Goal: Information Seeking & Learning: Learn about a topic

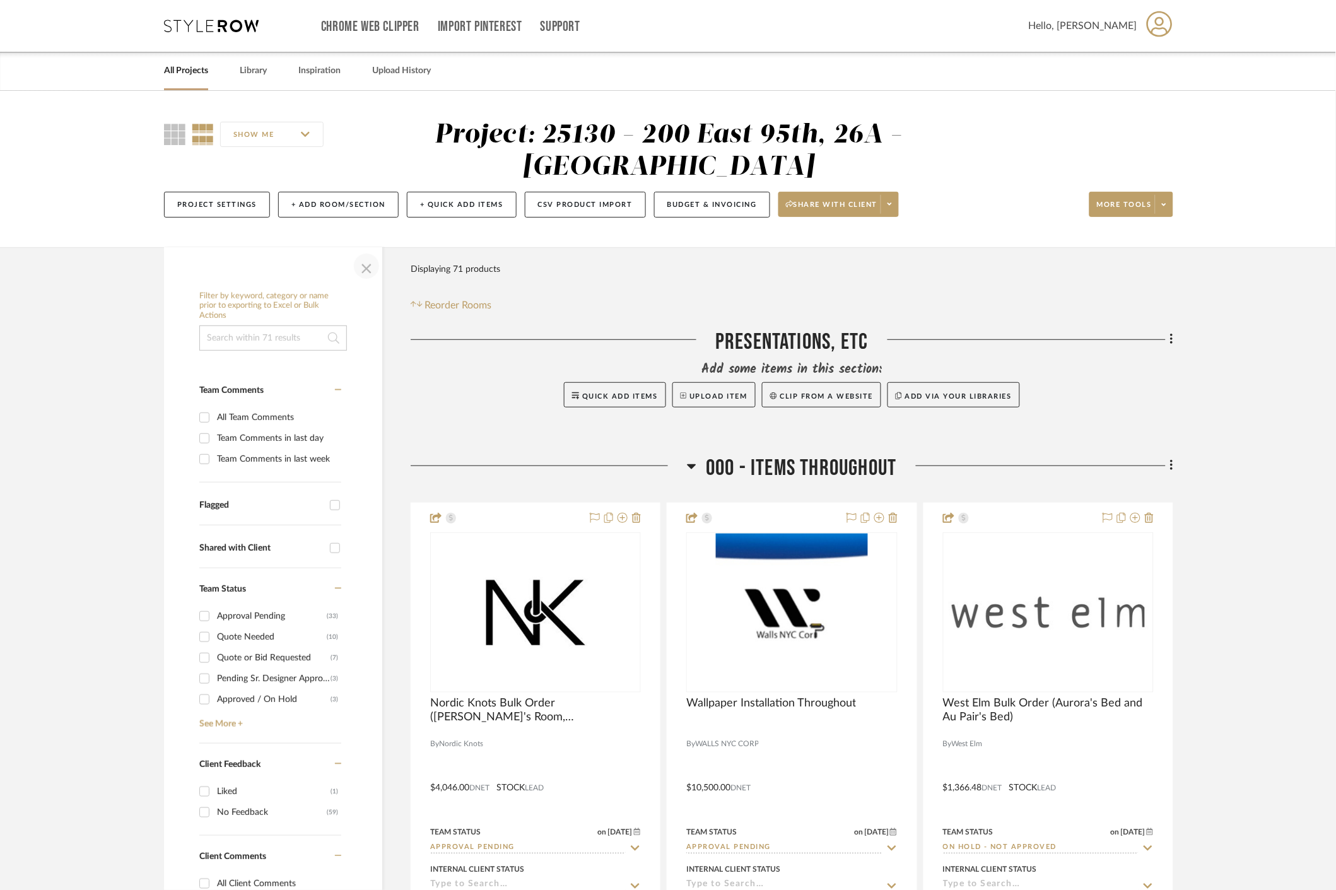
click at [368, 264] on span "button" at bounding box center [366, 266] width 30 height 30
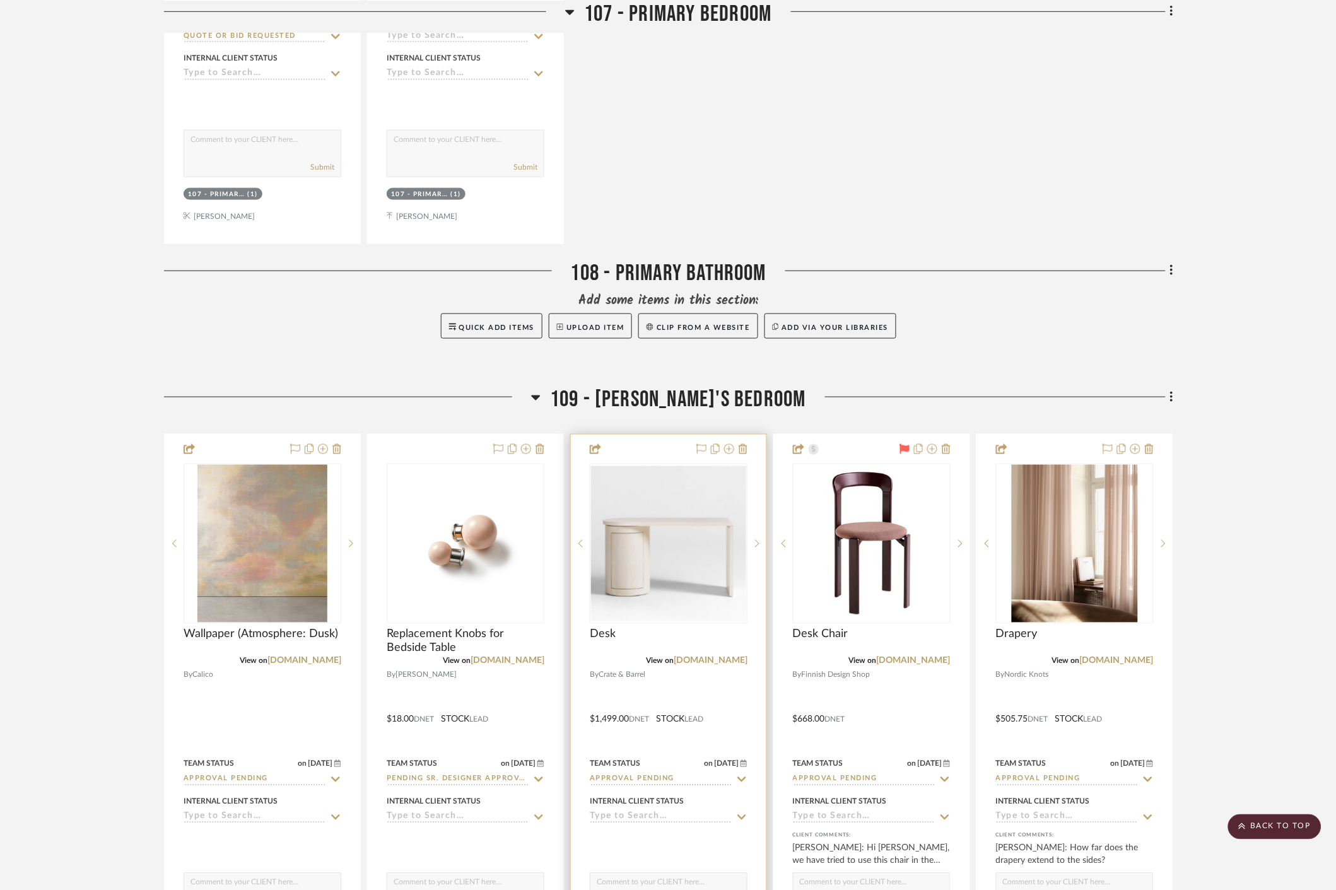
scroll to position [5115, 0]
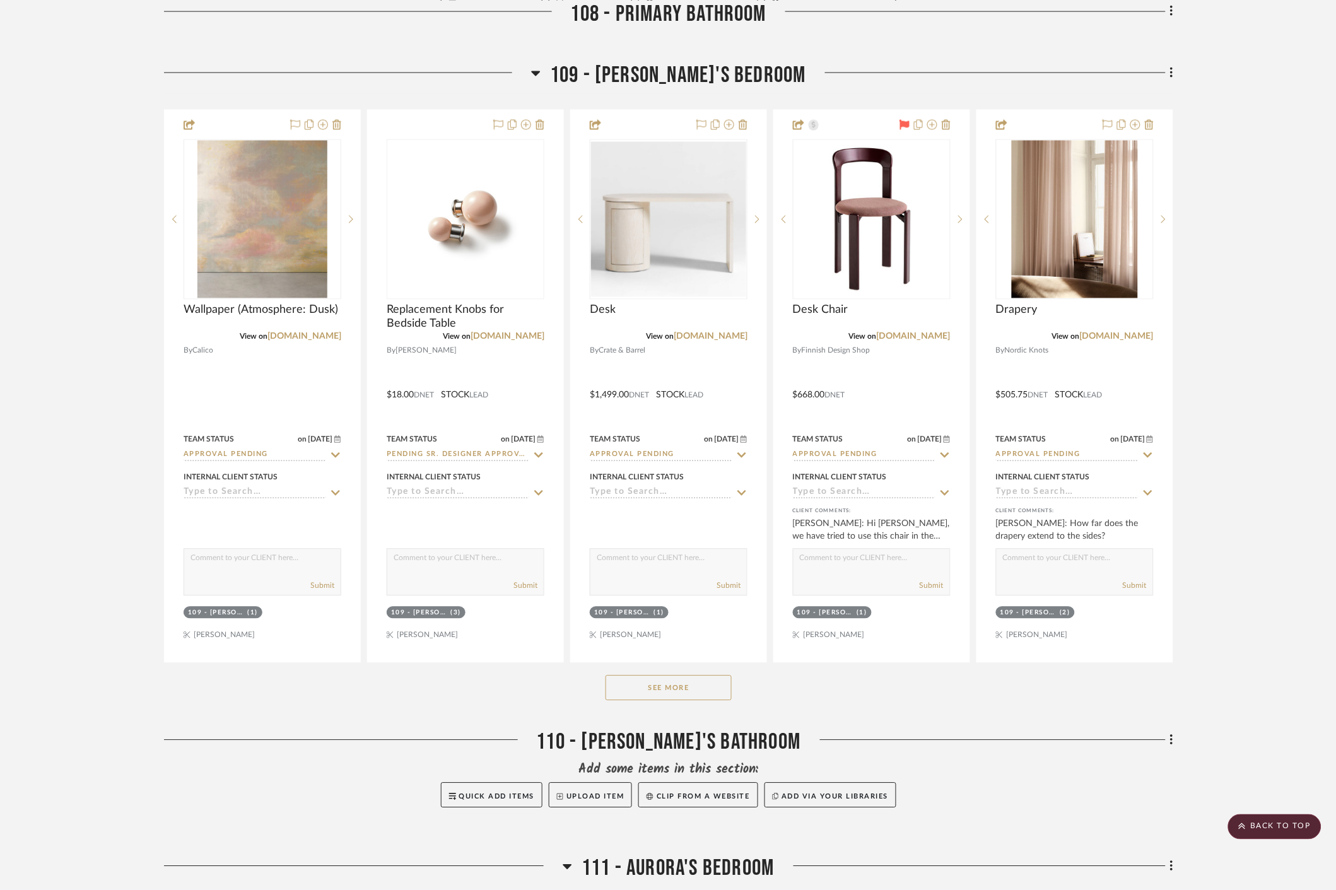
click at [667, 677] on button "See More" at bounding box center [668, 687] width 126 height 25
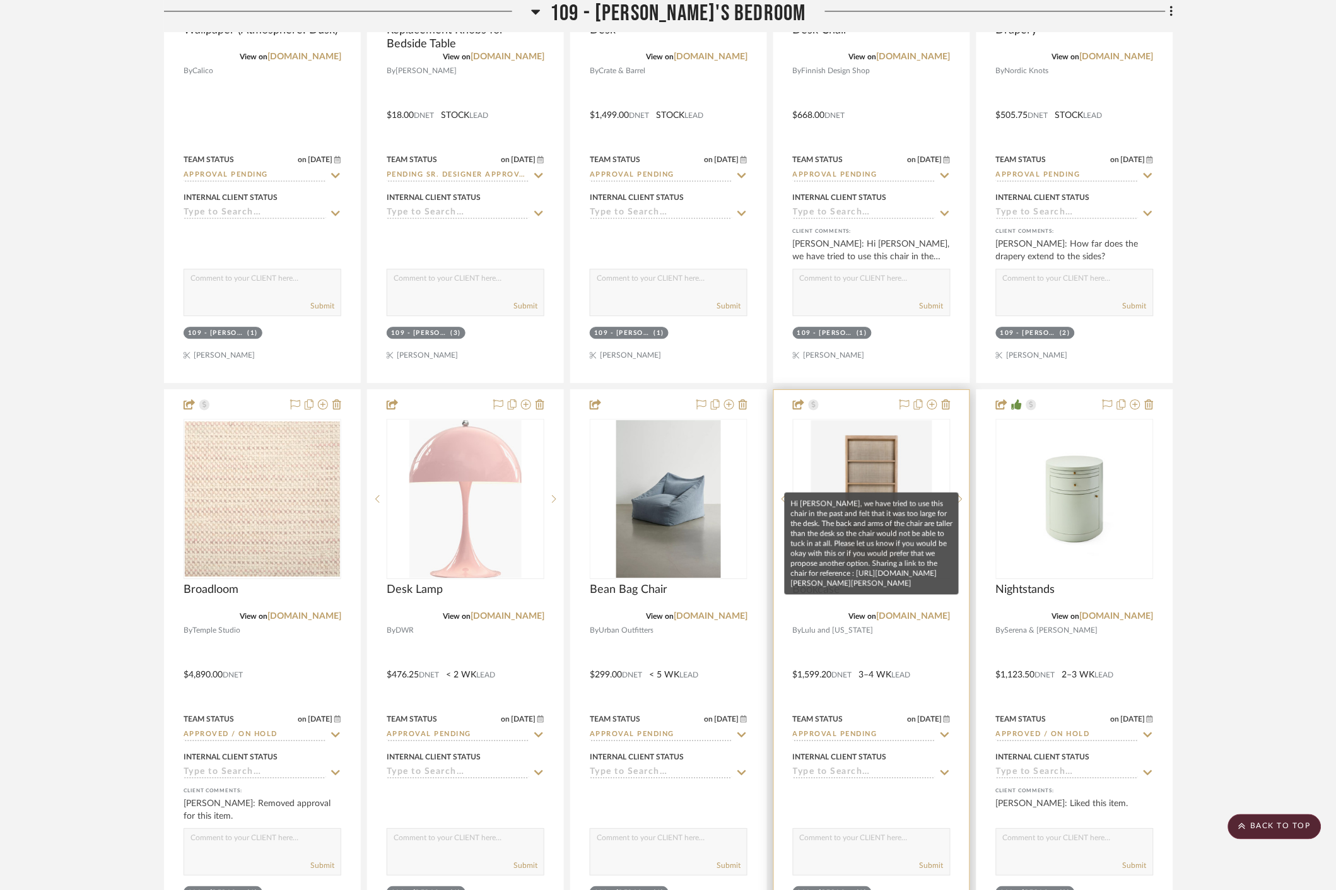
scroll to position [5605, 0]
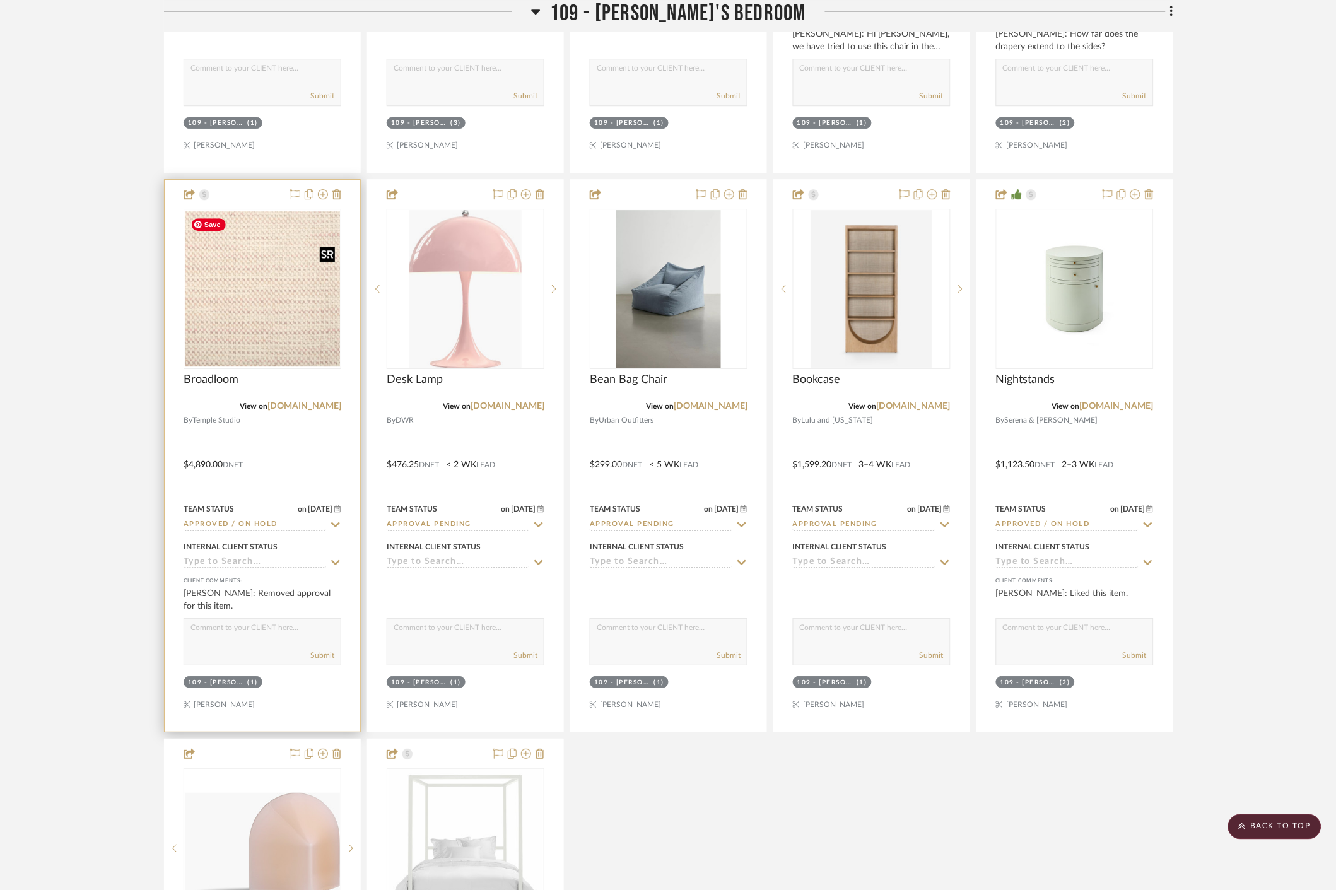
click at [0, 0] on img at bounding box center [0, 0] width 0 height 0
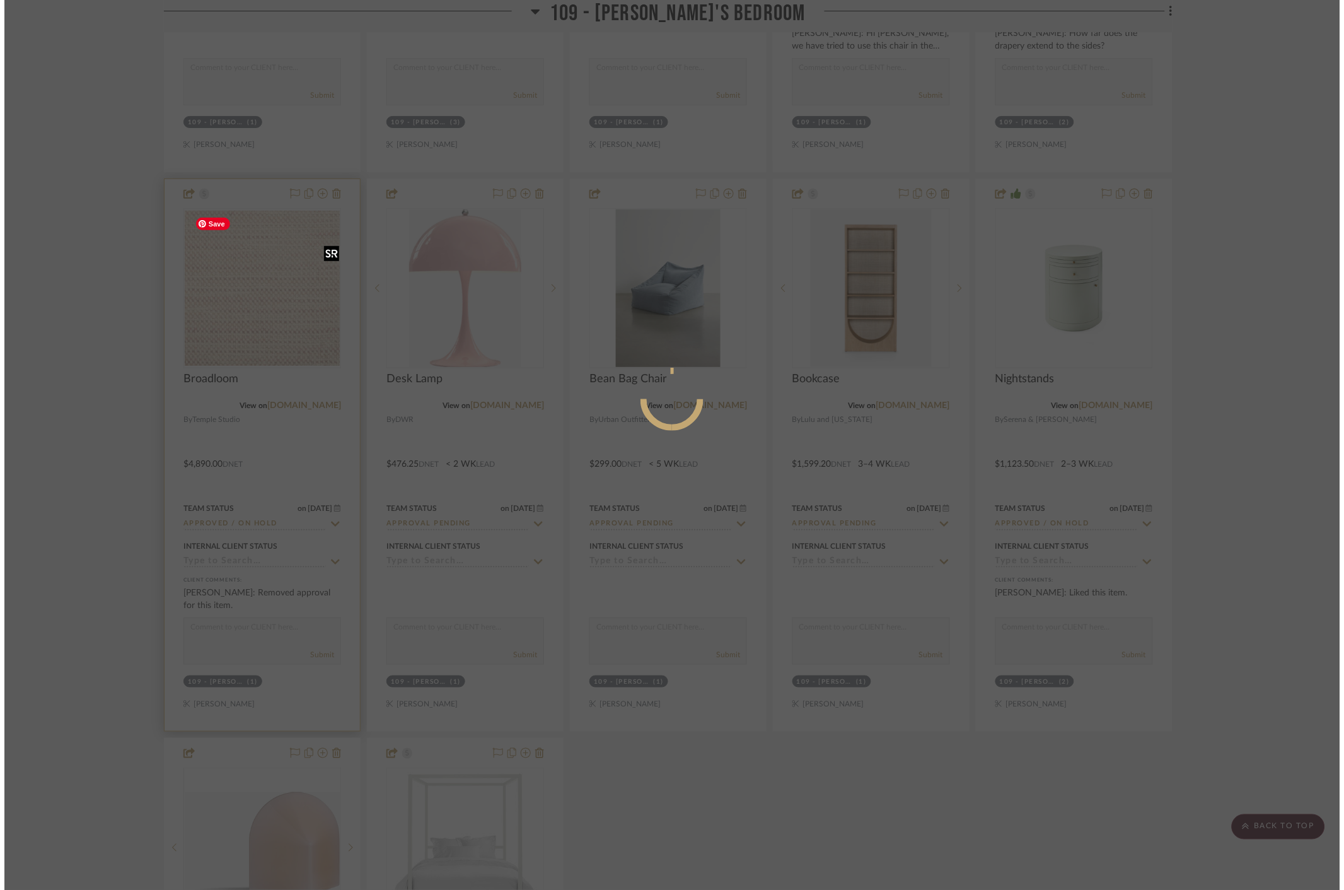
scroll to position [0, 0]
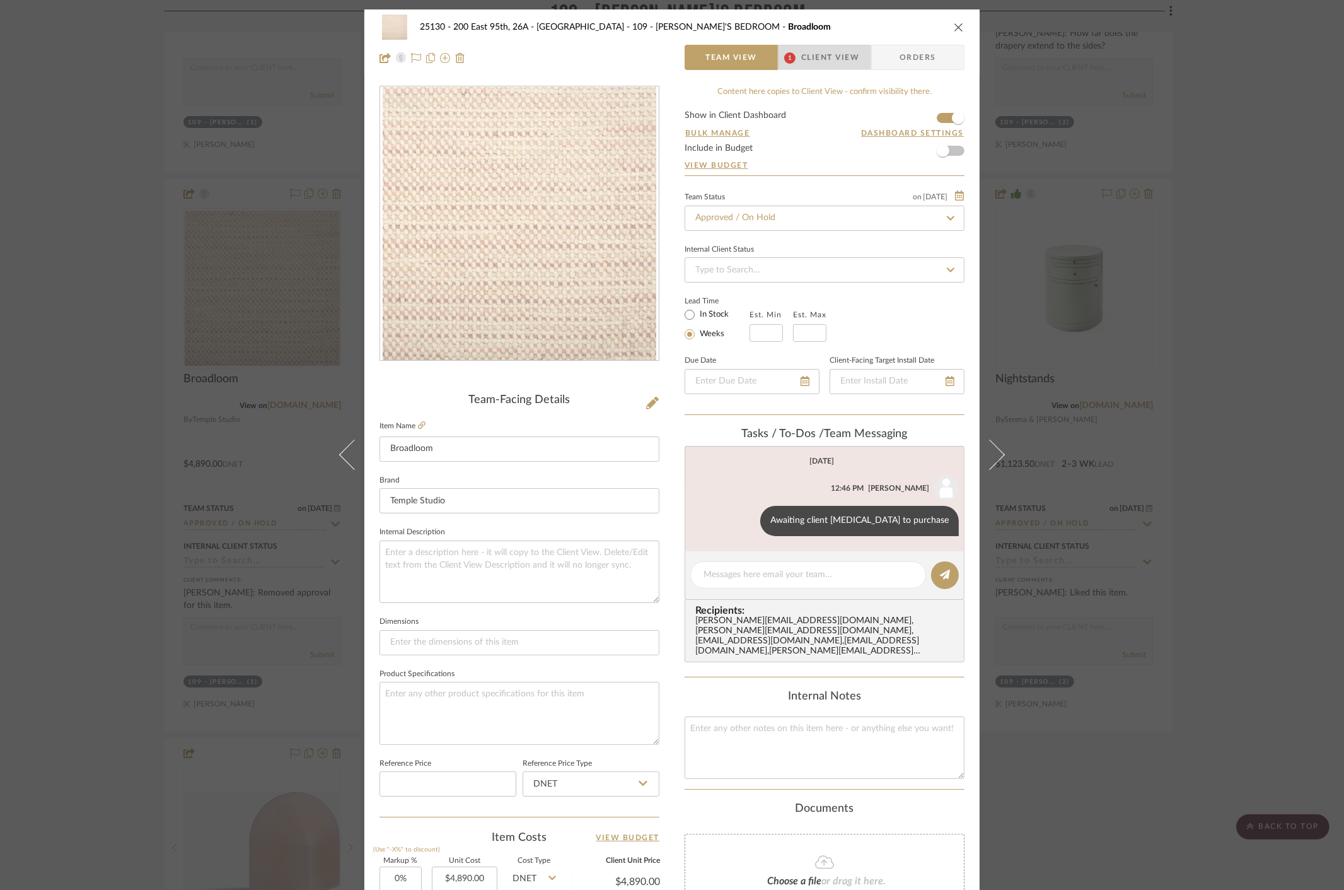
click at [801, 60] on span "Client View" at bounding box center [830, 57] width 58 height 25
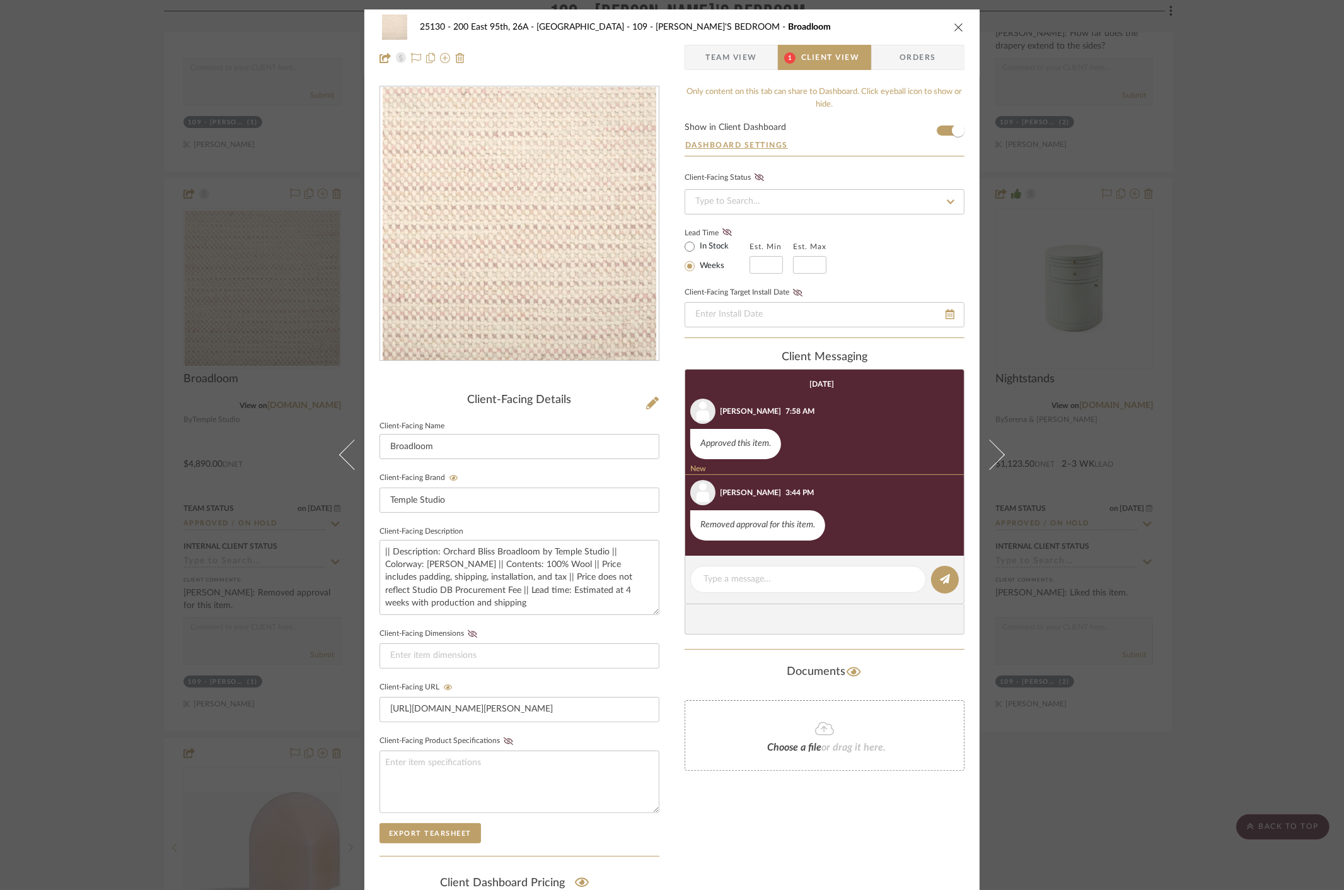
click at [1177, 286] on div "25130 - 200 East 95th, 26A - Kosheleva 109 - [PERSON_NAME]'S BEDROOM Broadloom …" at bounding box center [672, 445] width 1344 height 890
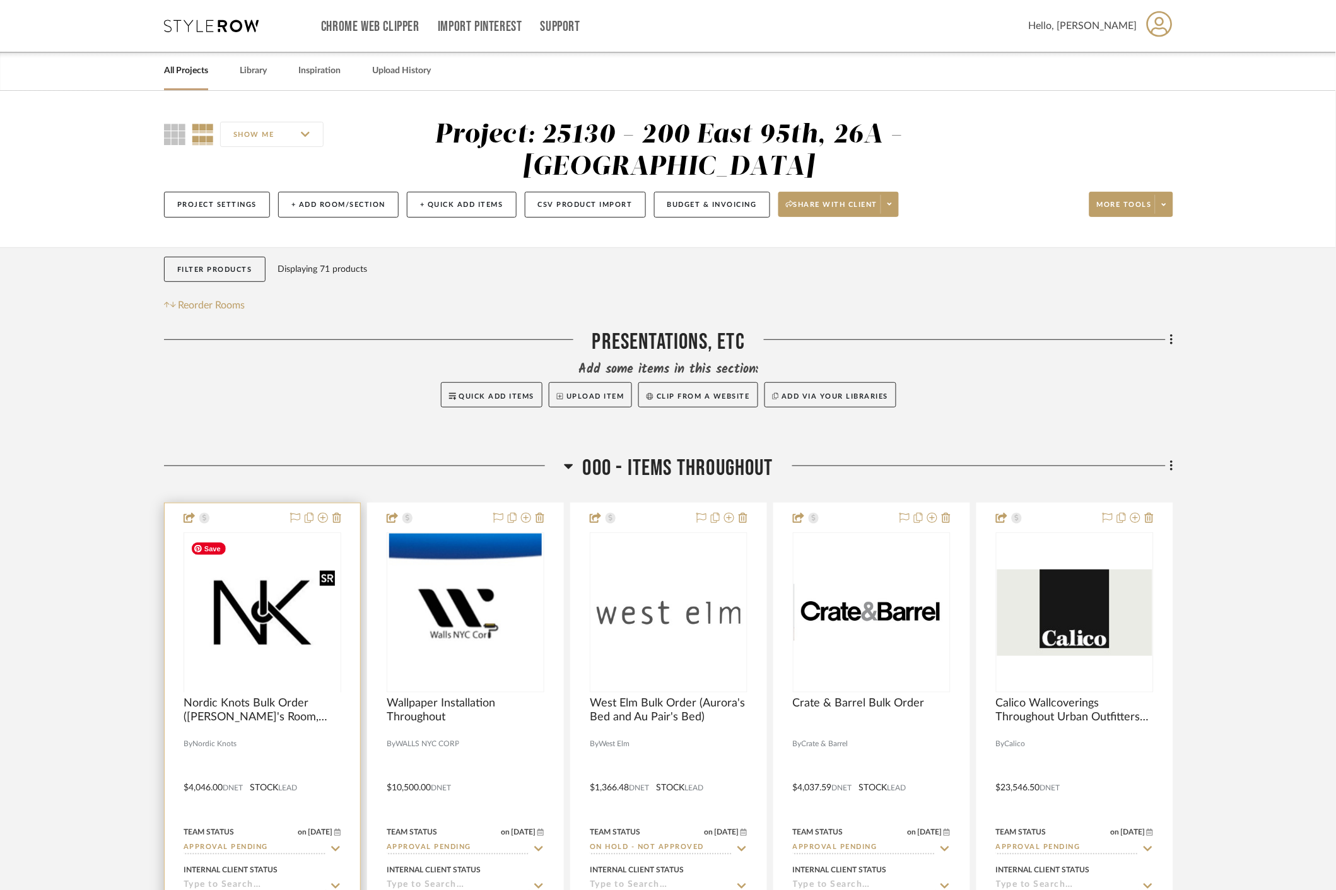
click at [296, 631] on div at bounding box center [263, 691] width 158 height 319
click at [268, 632] on img "0" at bounding box center [262, 612] width 155 height 155
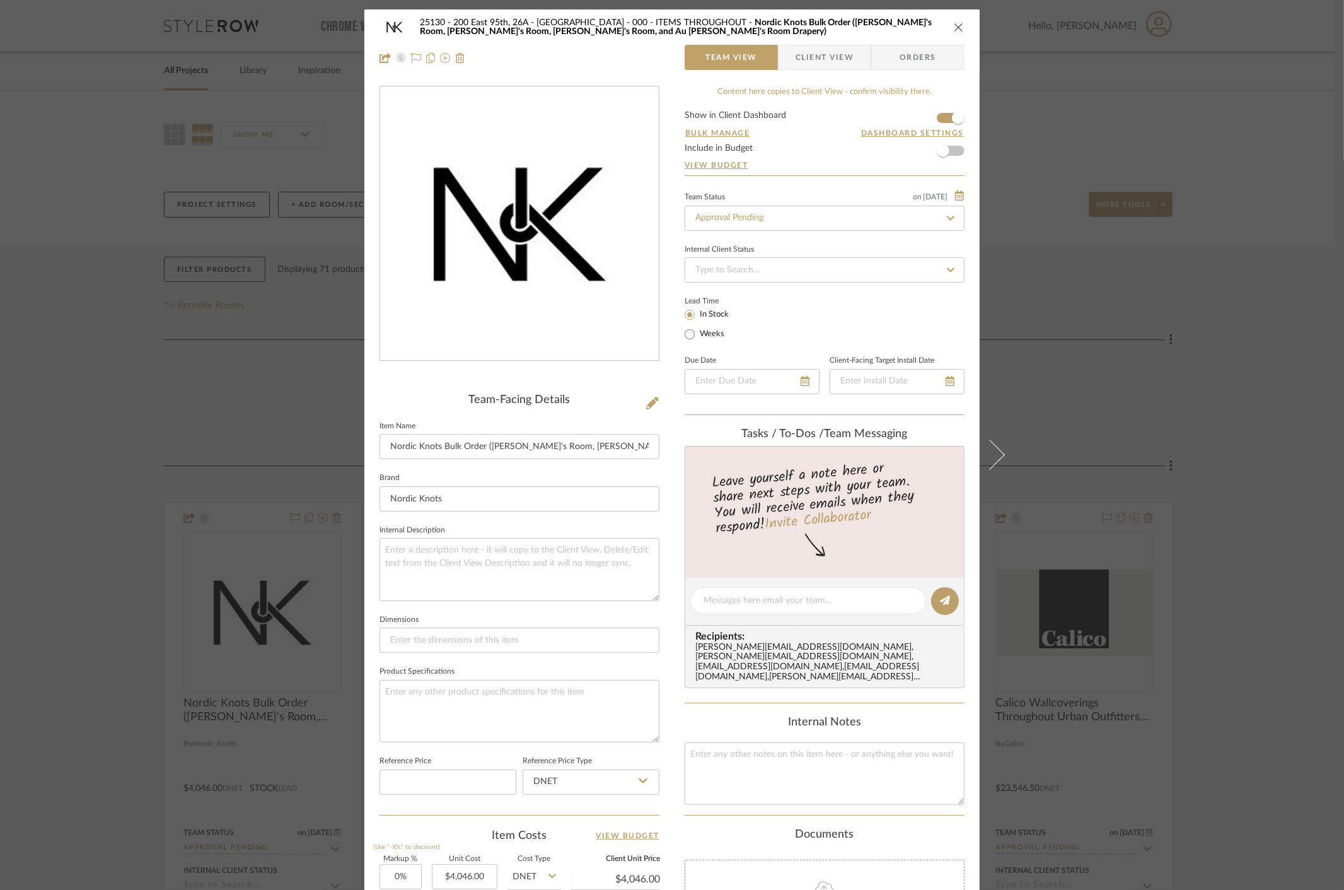
drag, startPoint x: 829, startPoint y: 54, endPoint x: 836, endPoint y: 55, distance: 7.0
click at [834, 54] on span "Client View" at bounding box center [825, 57] width 58 height 25
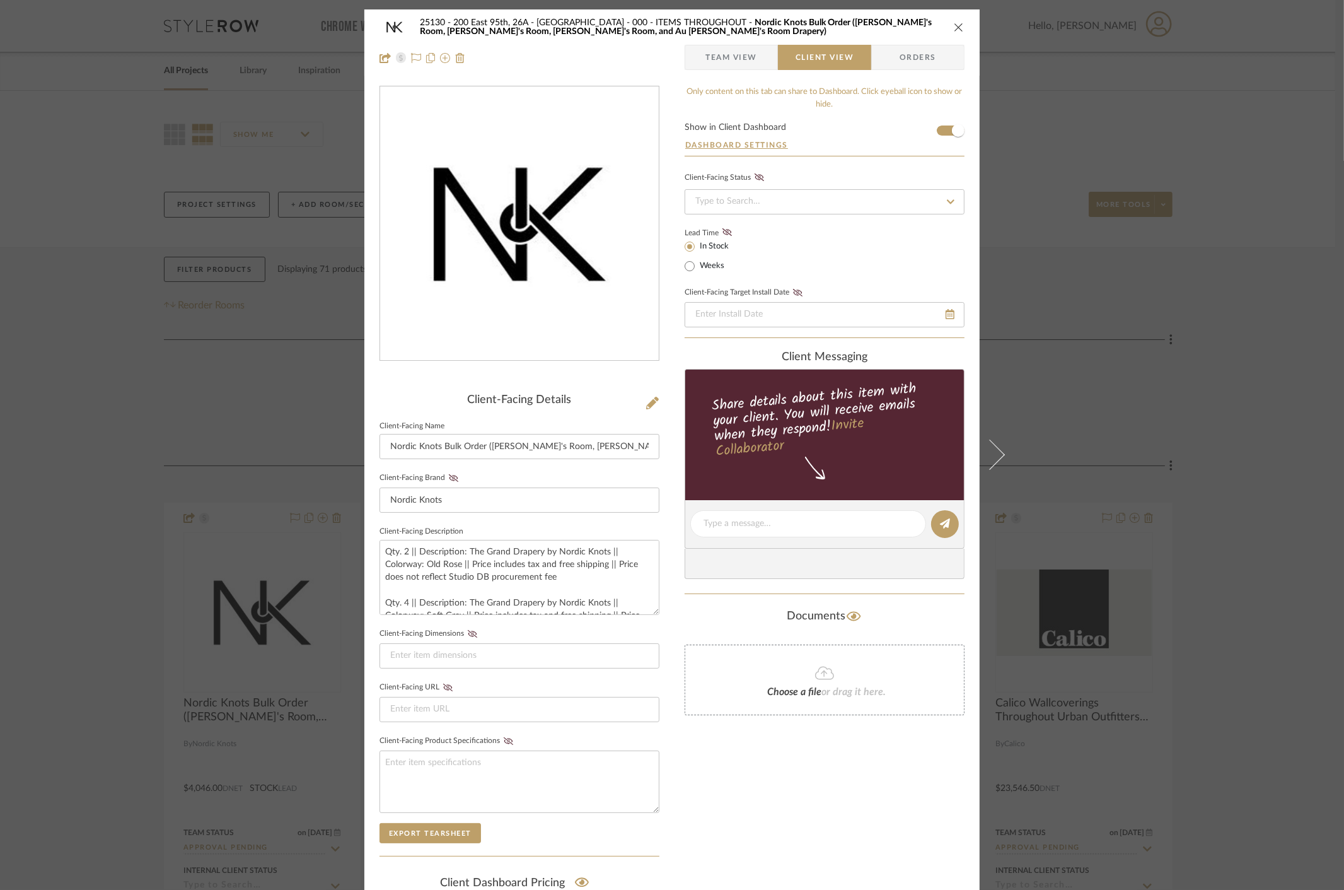
drag, startPoint x: 1285, startPoint y: 414, endPoint x: 1291, endPoint y: 411, distance: 6.5
click at [1288, 412] on div "25130 - 200 East 95th, 26A - Kosheleva 000 - ITEMS THROUGHOUT Nordic Knots Bulk…" at bounding box center [672, 445] width 1344 height 890
